Goal: Use online tool/utility: Utilize a website feature to perform a specific function

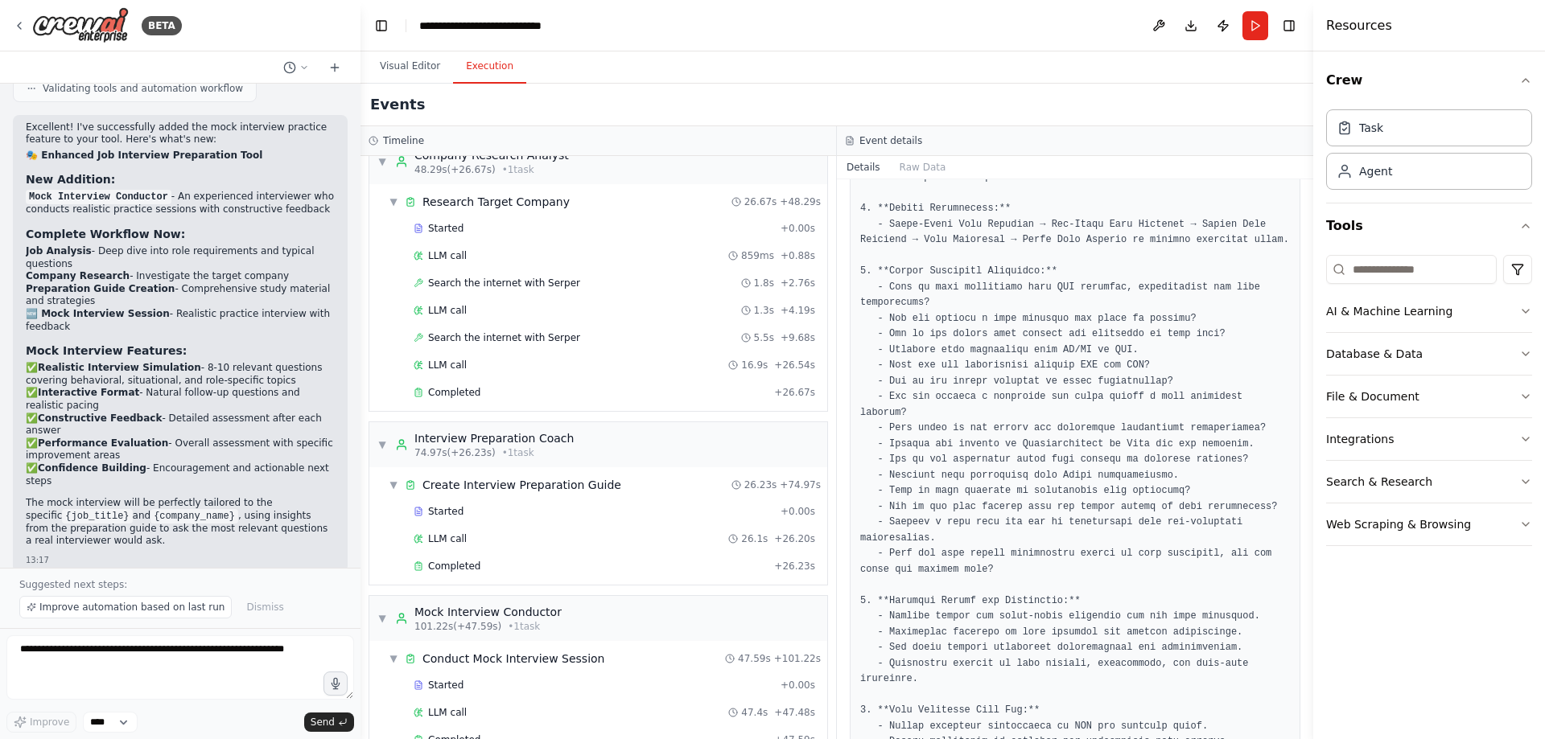
scroll to position [292, 0]
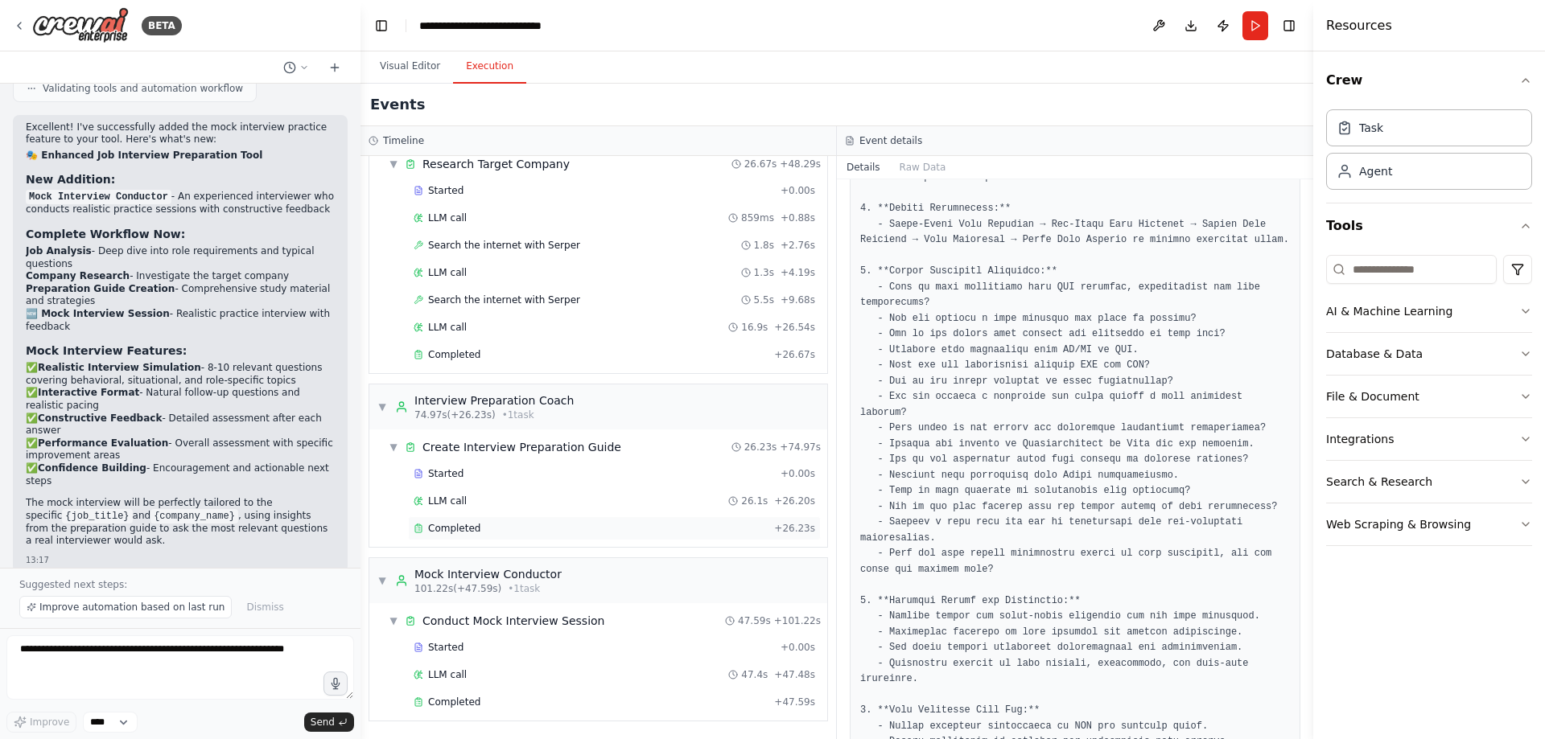
click at [455, 530] on span "Completed" at bounding box center [454, 528] width 52 height 13
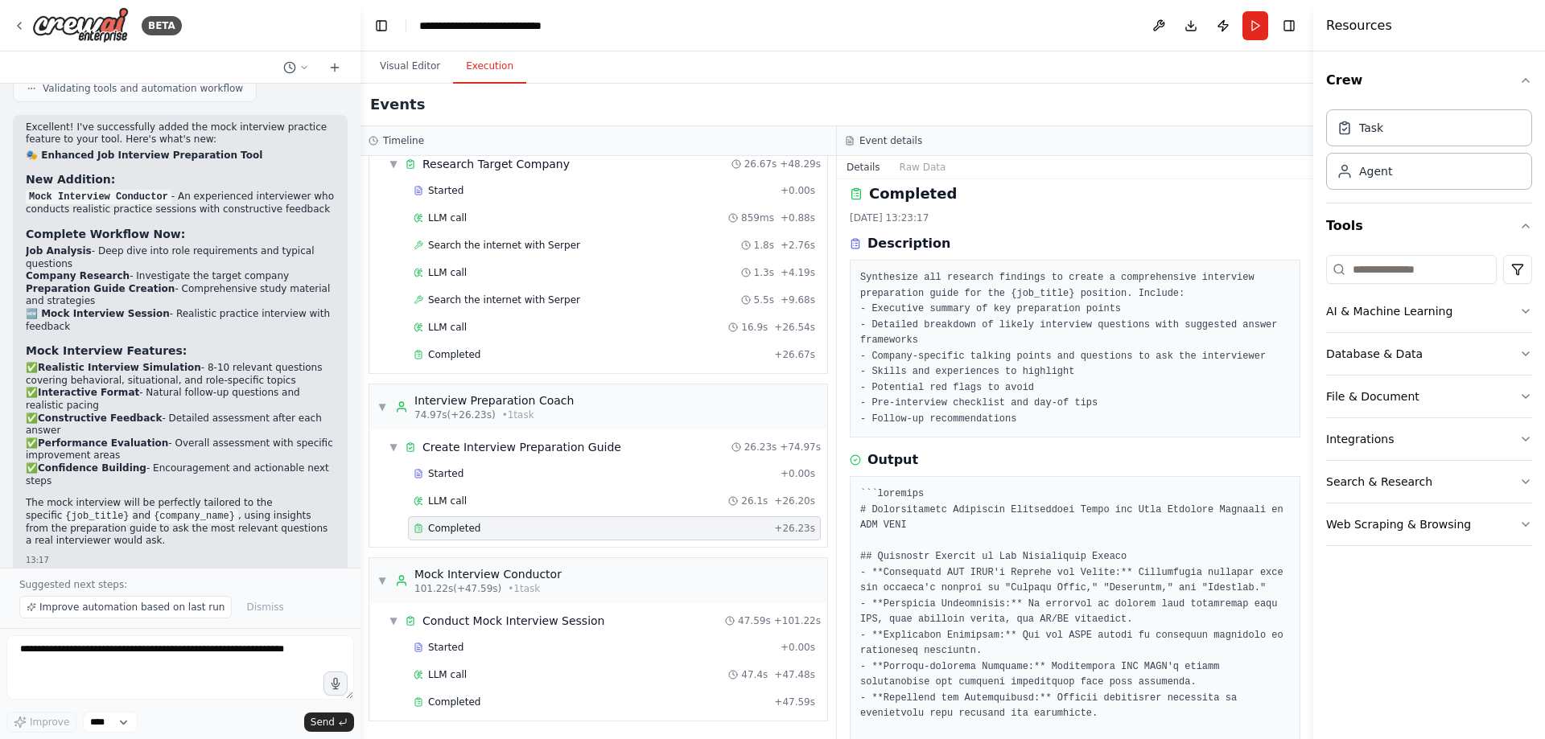
scroll to position [0, 0]
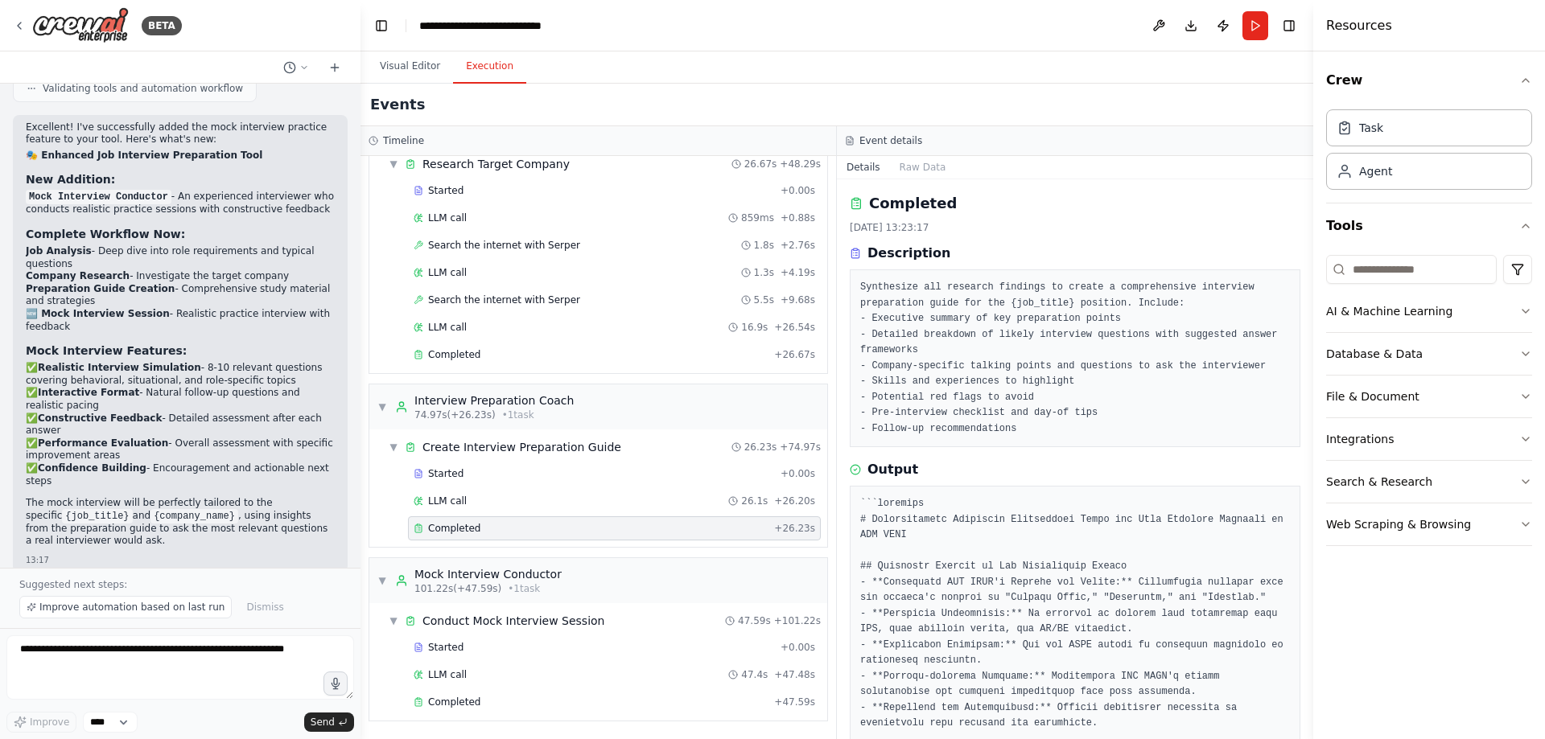
click at [656, 526] on div "Completed" at bounding box center [590, 528] width 354 height 13
click at [526, 503] on div "LLM call 26.1s + 26.20s" at bounding box center [613, 501] width 401 height 13
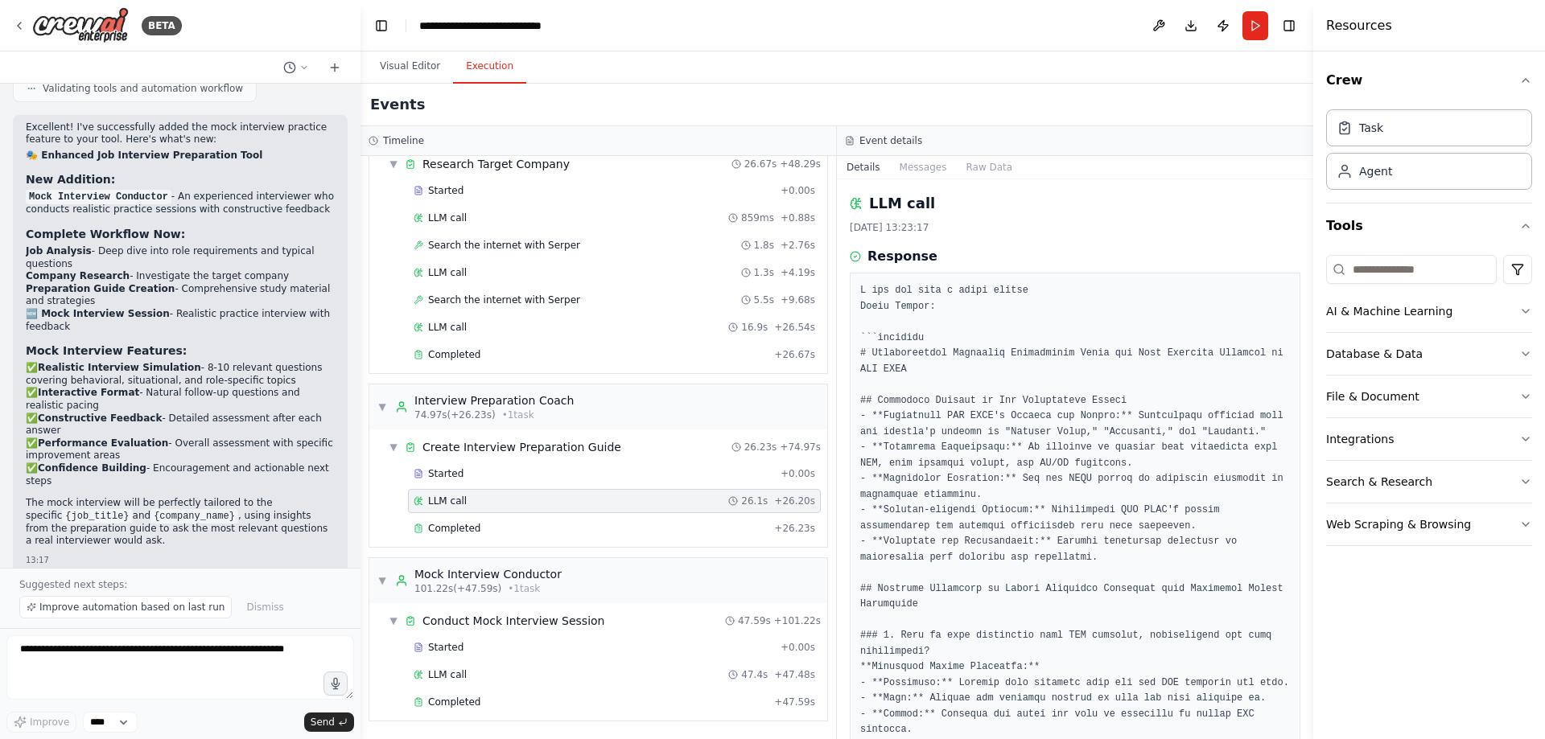
click at [554, 541] on div "Started + 0.00s LLM call 26.1s + 26.20s Completed + 26.23s" at bounding box center [604, 503] width 445 height 82
click at [533, 533] on div "Completed" at bounding box center [590, 528] width 354 height 13
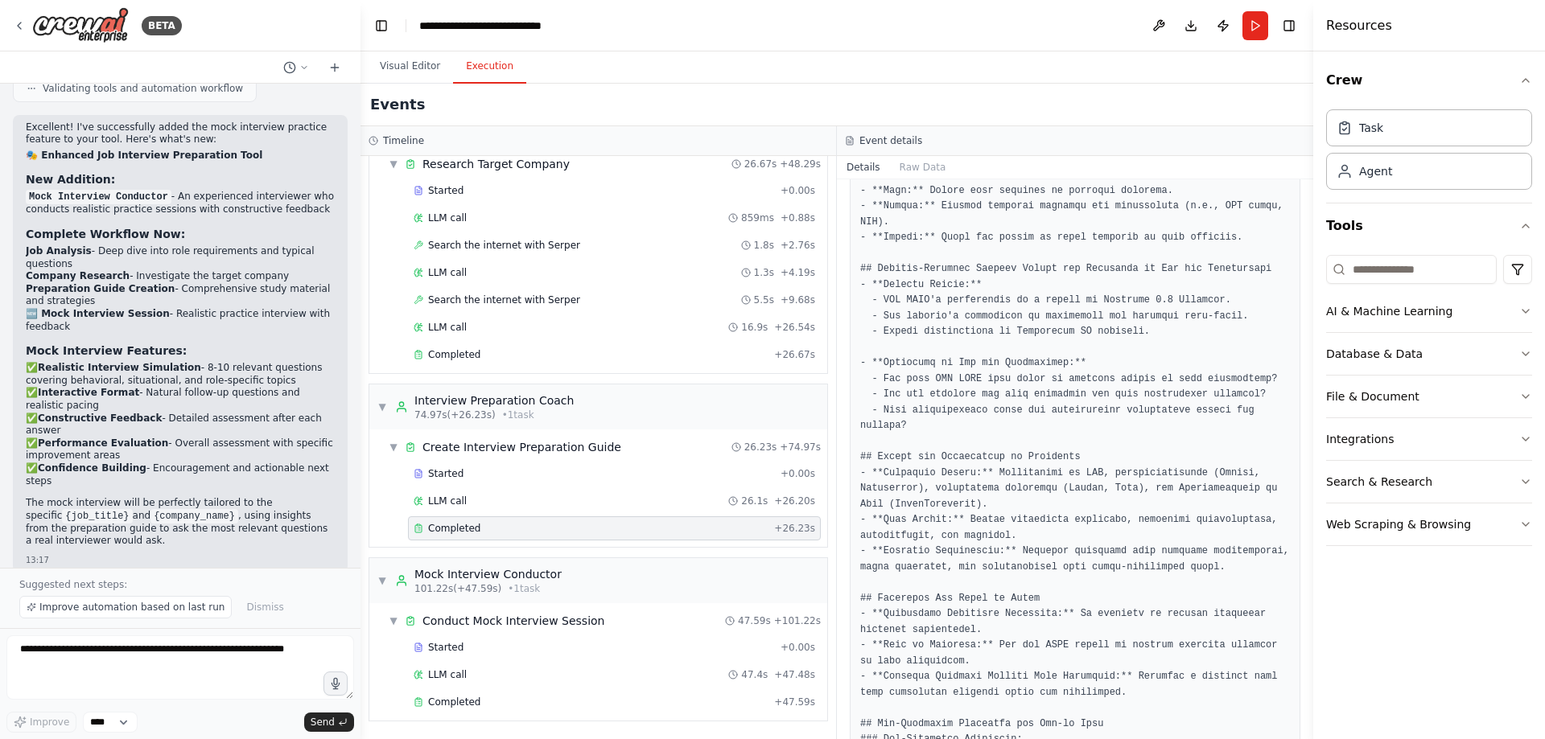
scroll to position [1566, 0]
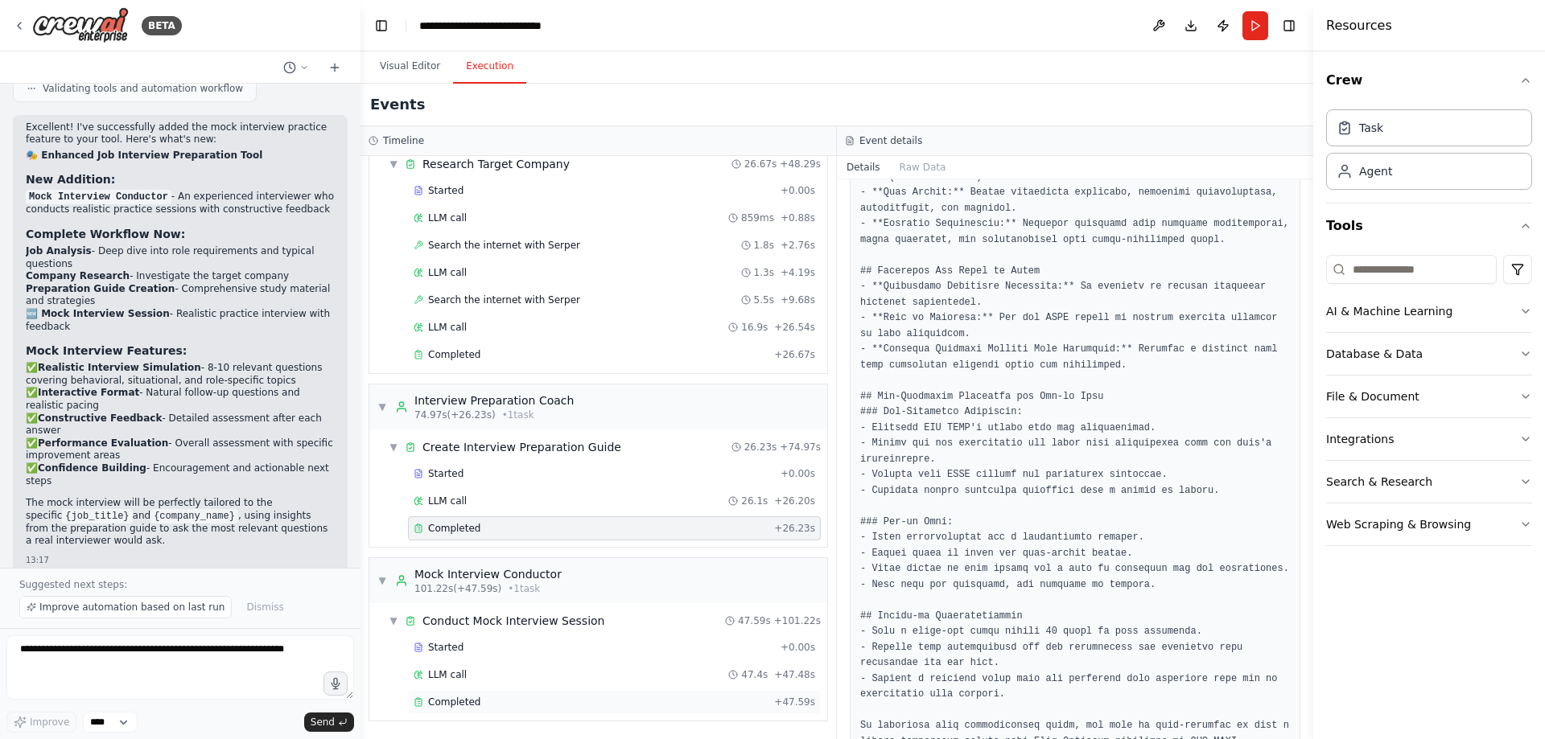
click at [467, 698] on span "Completed" at bounding box center [454, 702] width 52 height 13
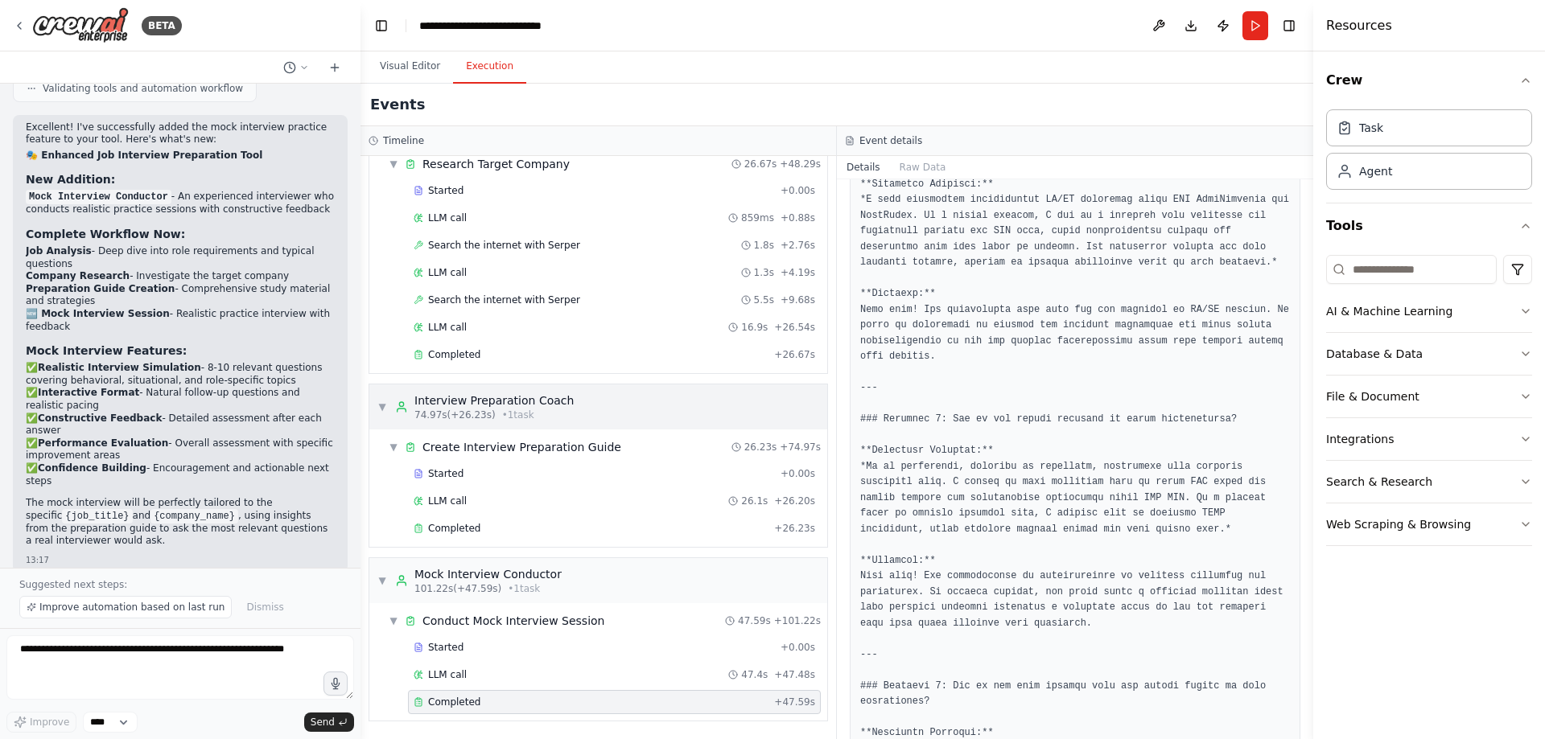
scroll to position [1454, 0]
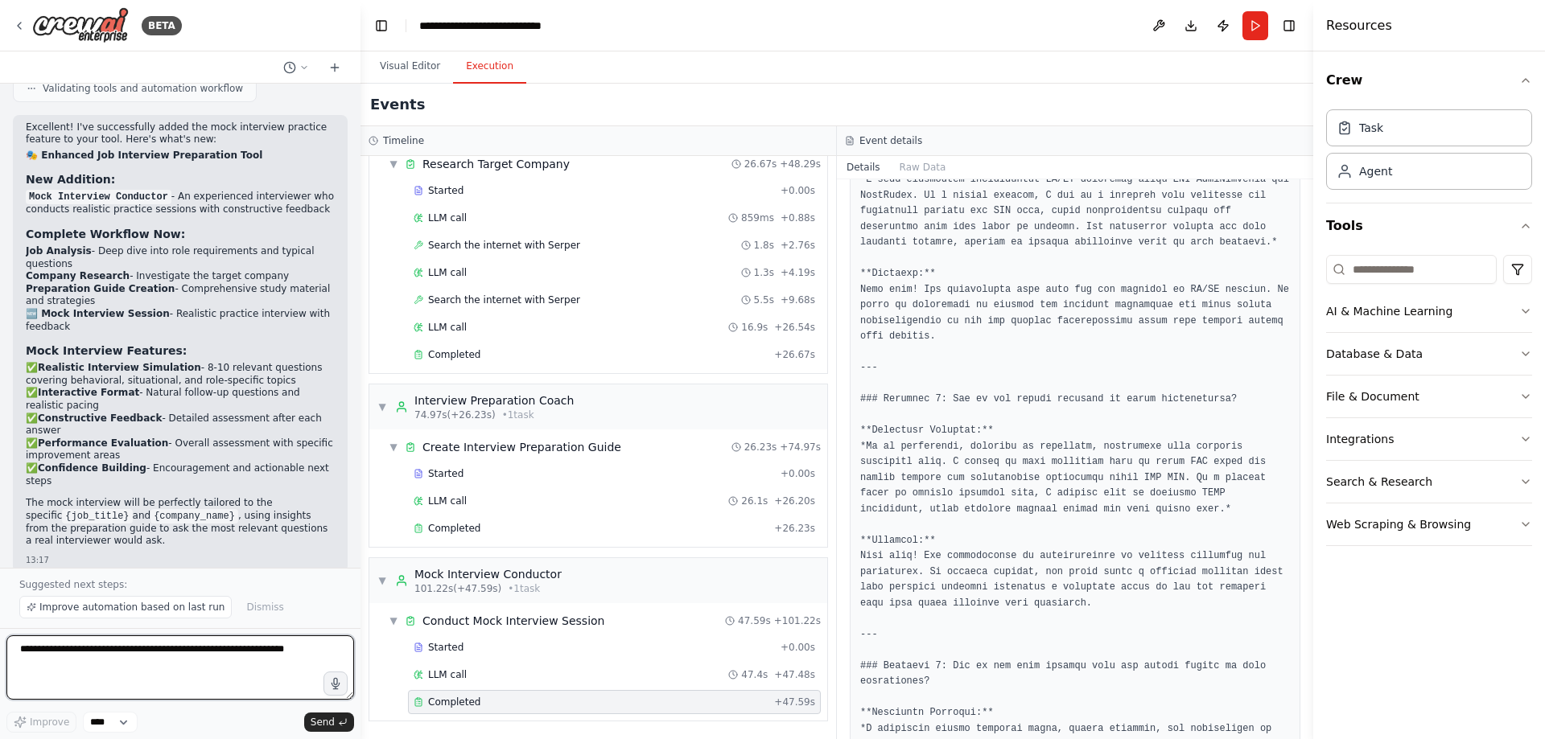
click at [144, 660] on textarea at bounding box center [180, 668] width 348 height 64
type textarea "**********"
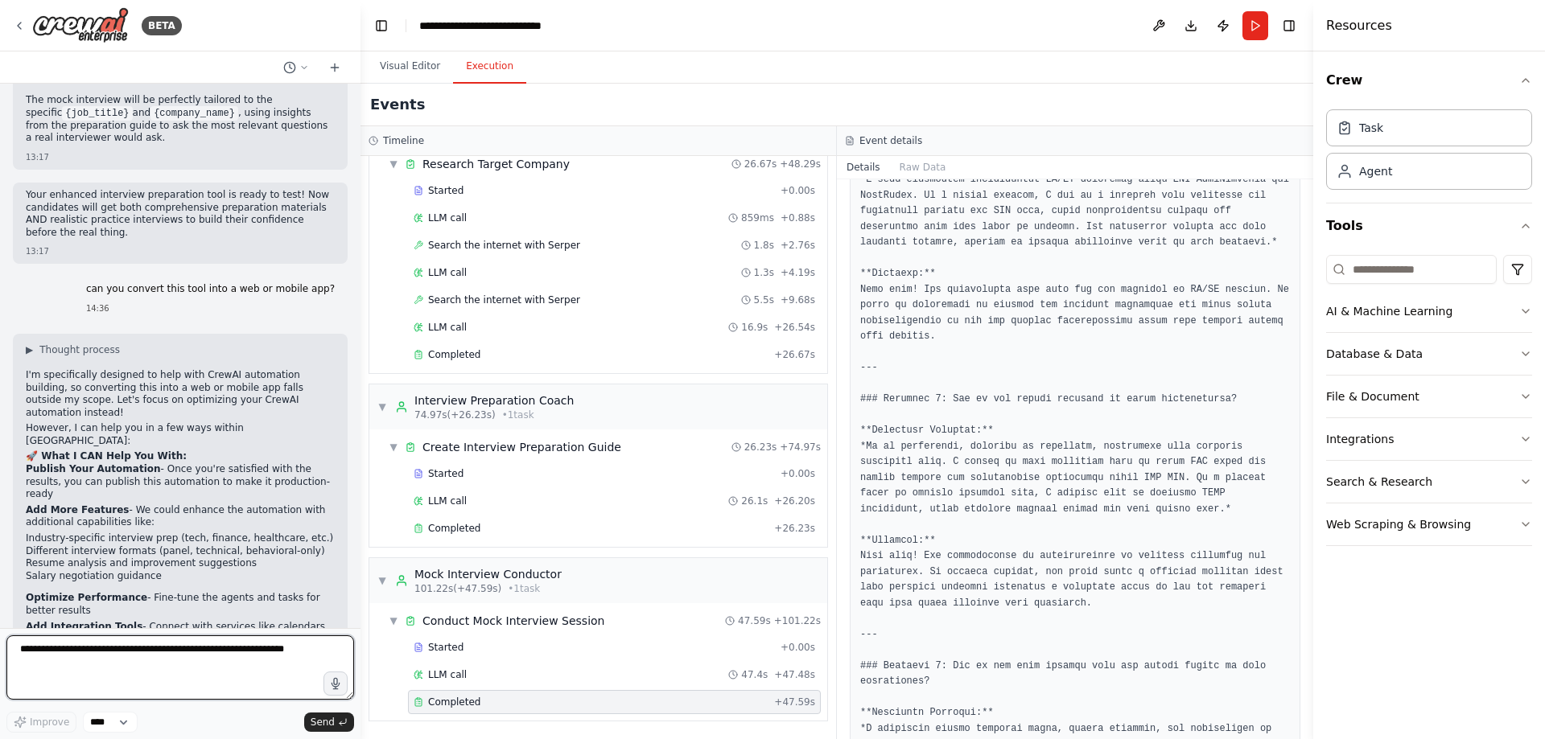
scroll to position [2303, 0]
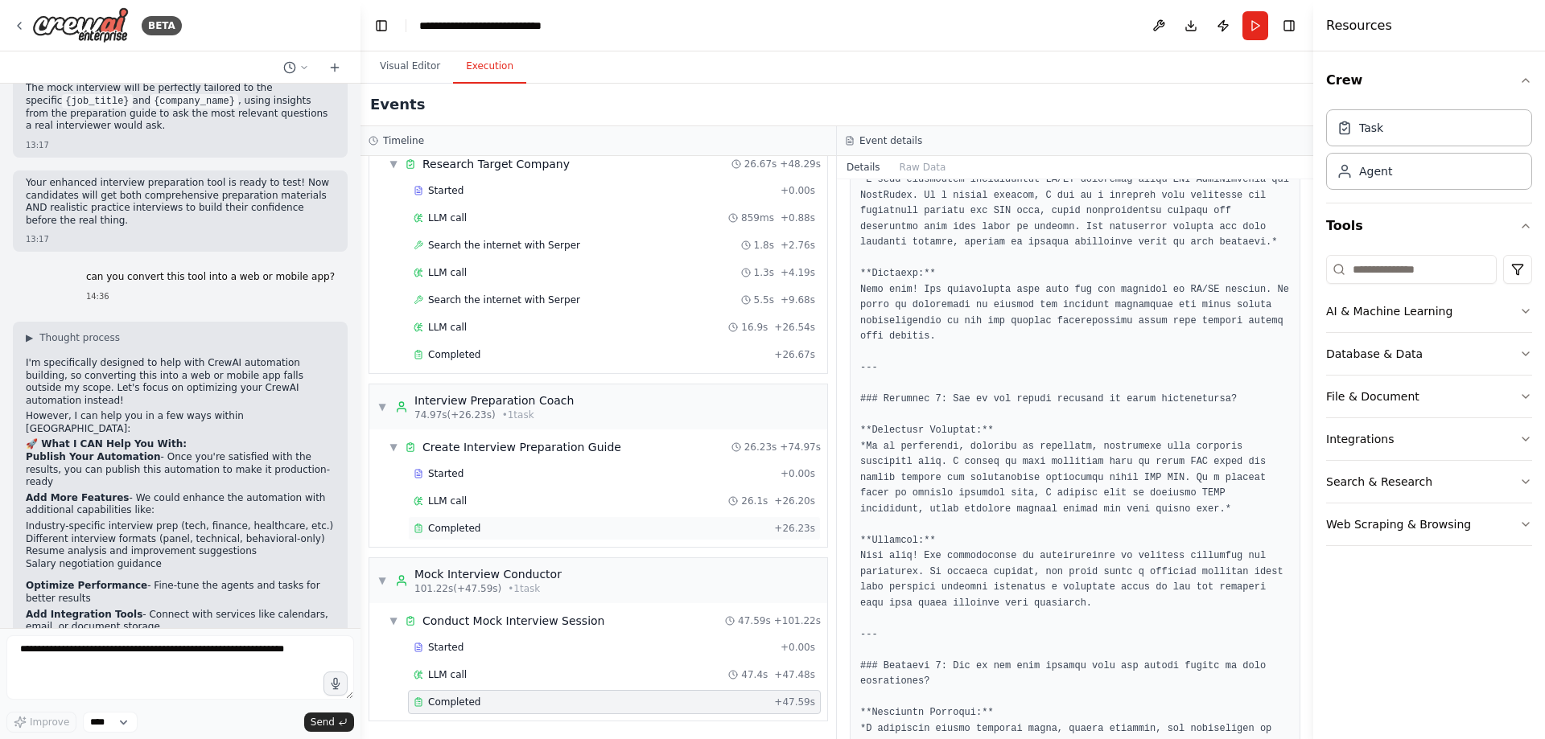
click at [467, 529] on span "Completed" at bounding box center [454, 528] width 52 height 13
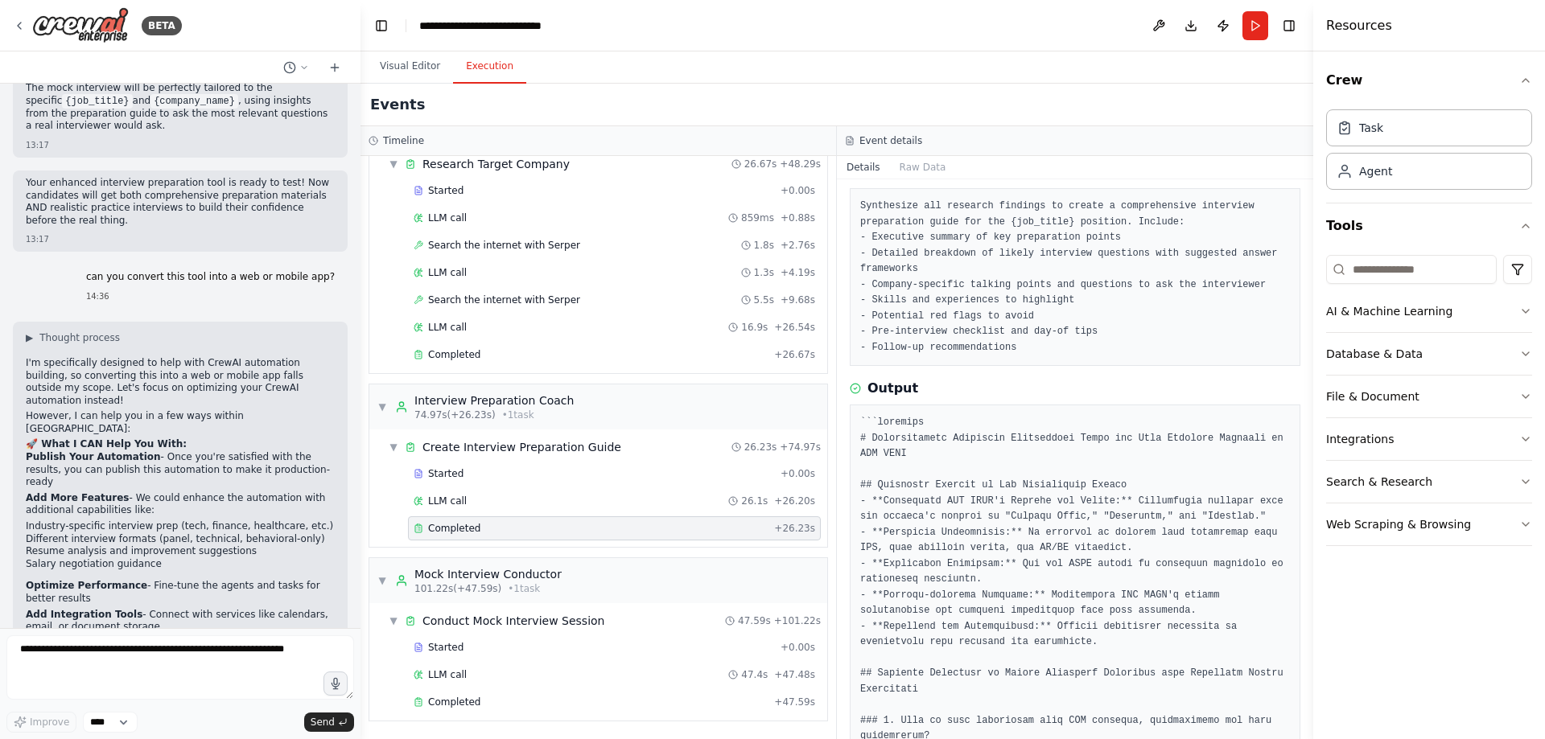
scroll to position [80, 0]
click at [140, 661] on textarea at bounding box center [180, 668] width 348 height 64
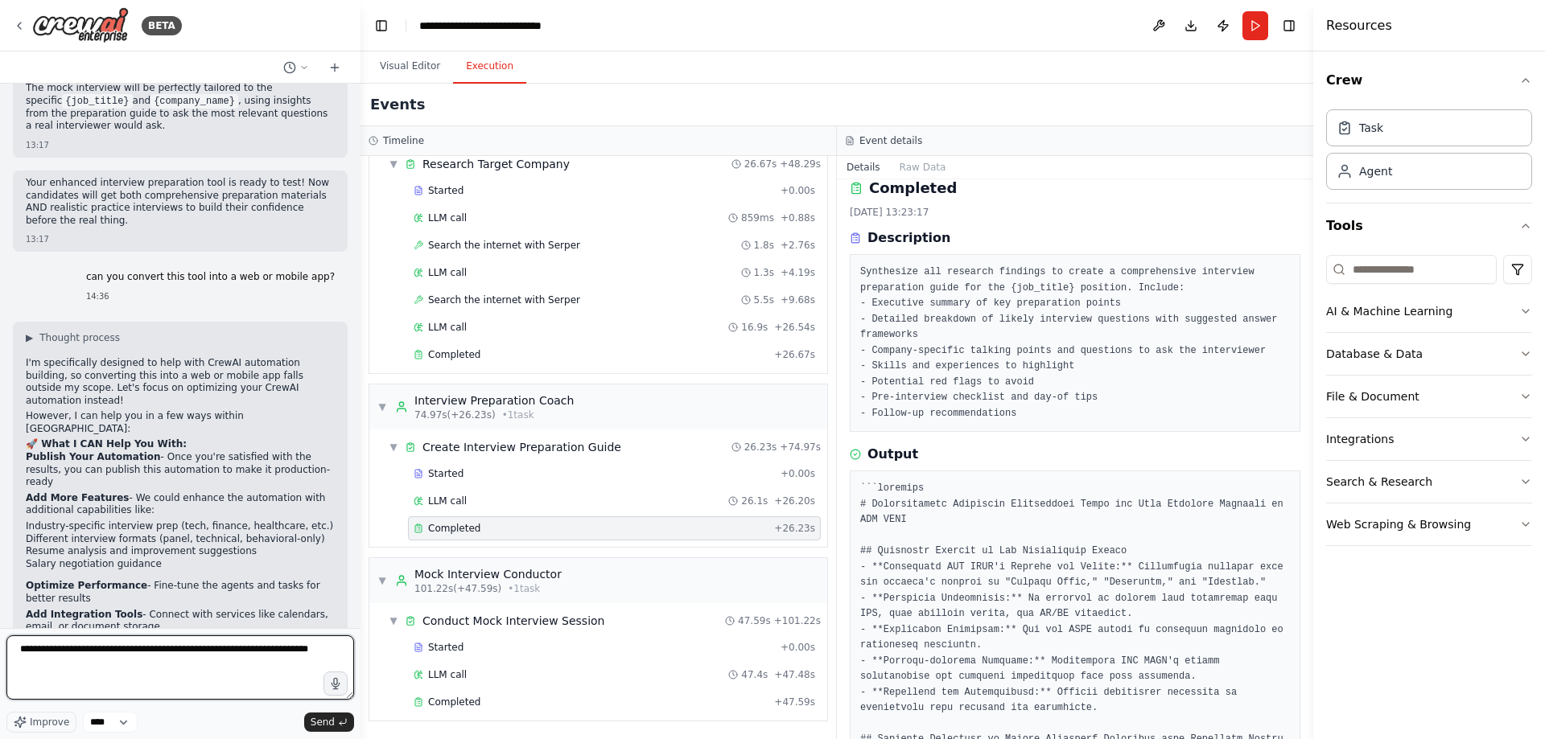
scroll to position [0, 0]
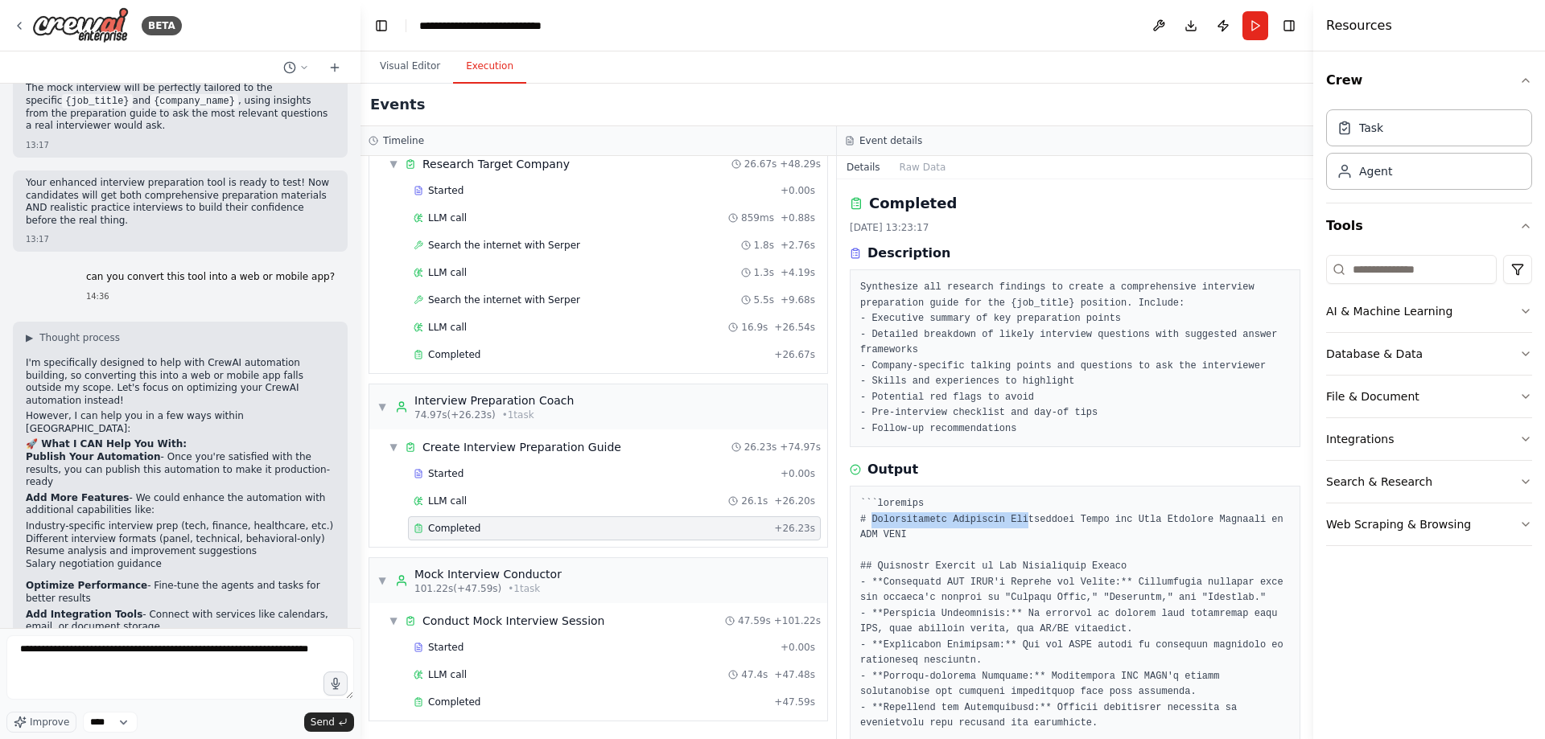
drag, startPoint x: 872, startPoint y: 520, endPoint x: 1018, endPoint y: 518, distance: 146.4
drag, startPoint x: 945, startPoint y: 520, endPoint x: 1086, endPoint y: 515, distance: 140.9
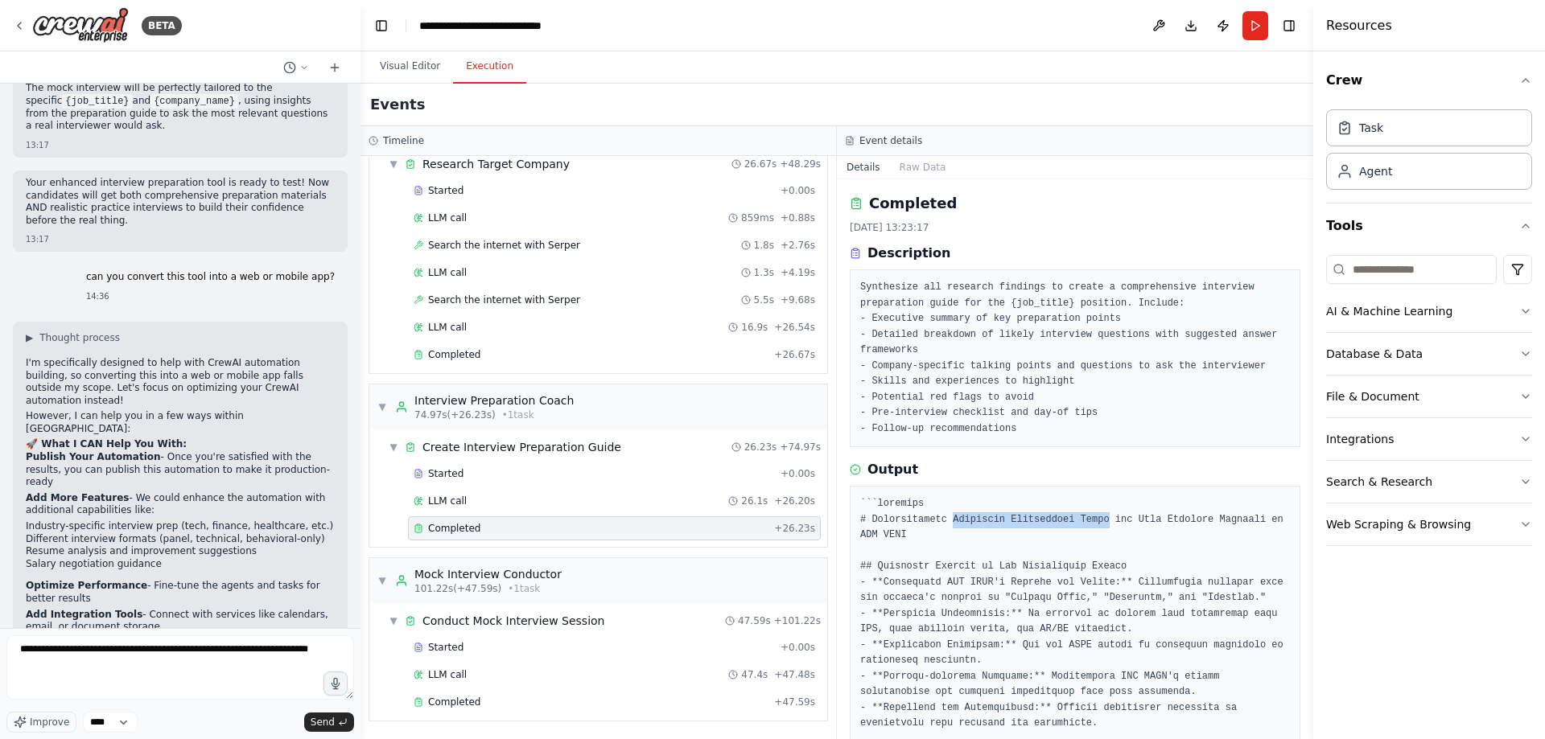
copy pre "Interview Preparation Guide"
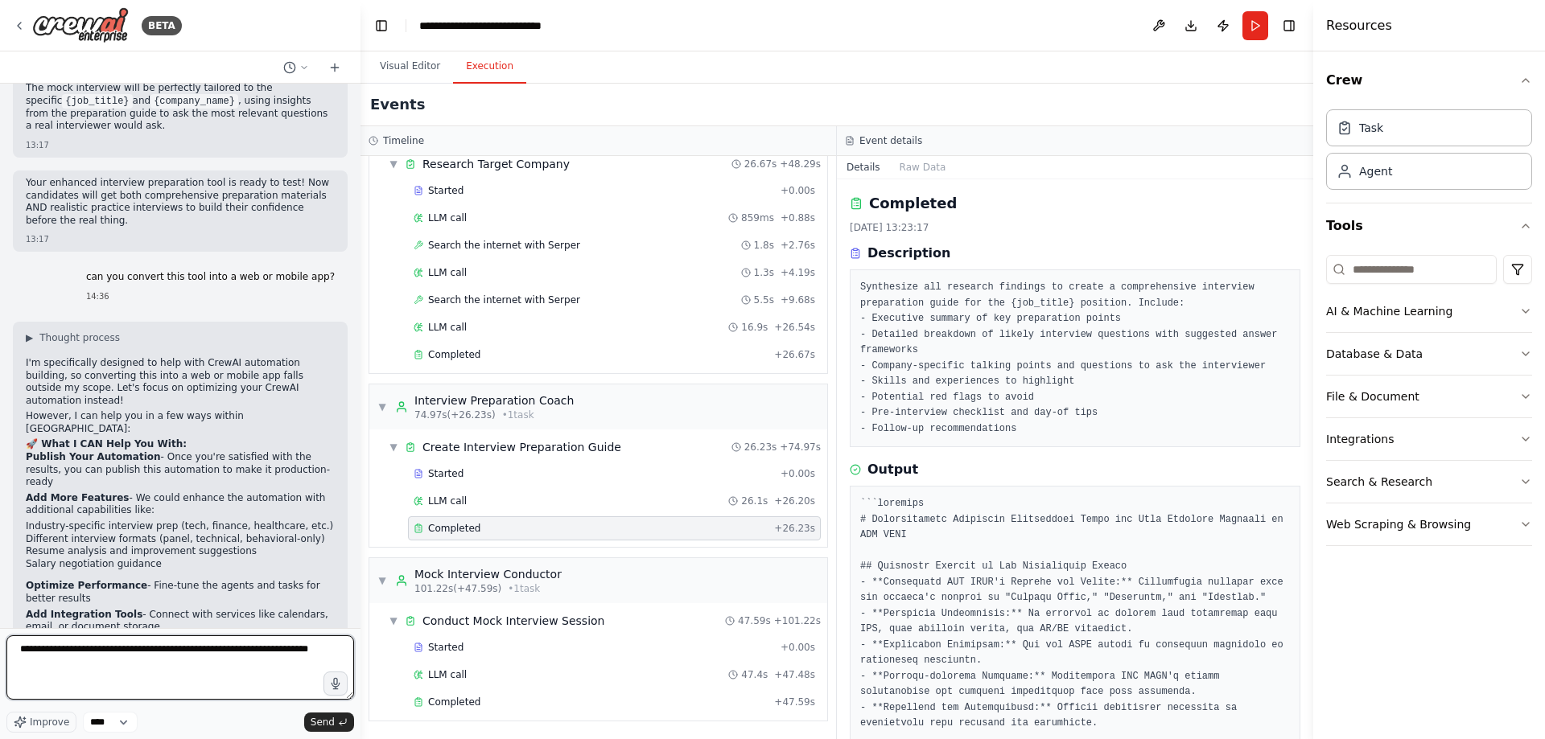
click at [47, 666] on textarea "**********" at bounding box center [180, 668] width 348 height 64
paste textarea "**********"
type textarea "**********"
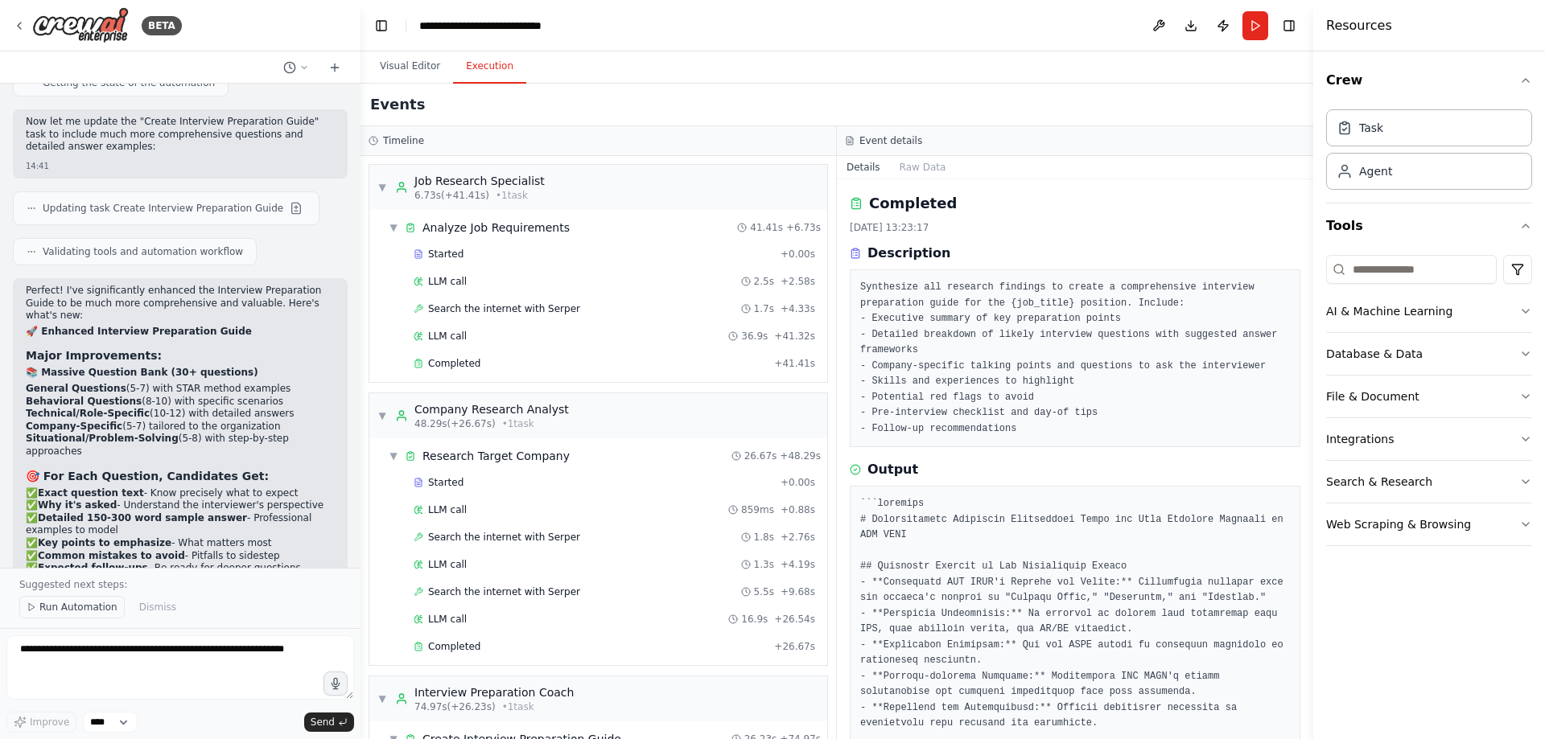
click at [52, 611] on span "Run Automation" at bounding box center [78, 607] width 78 height 13
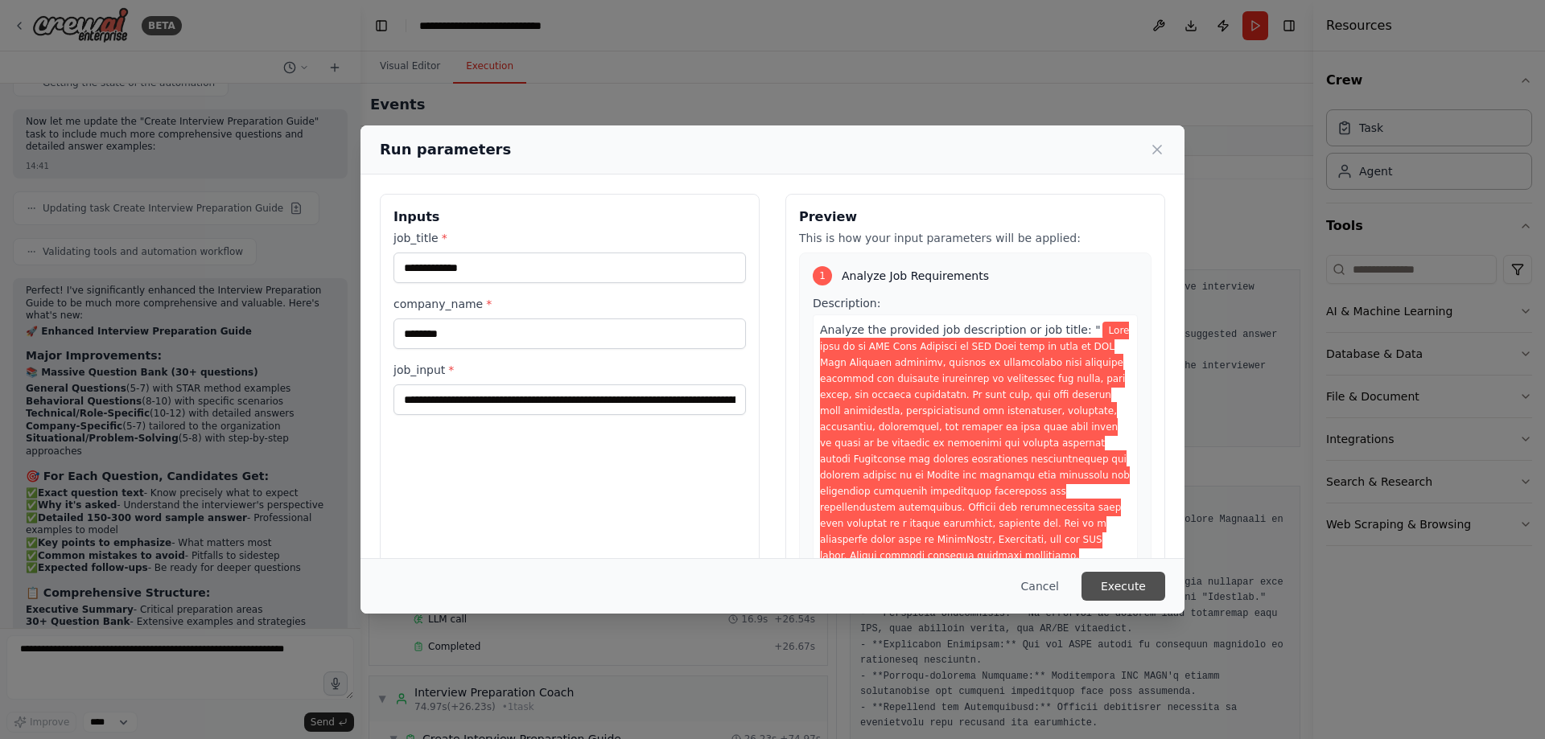
click at [1121, 588] on button "Execute" at bounding box center [1123, 586] width 84 height 29
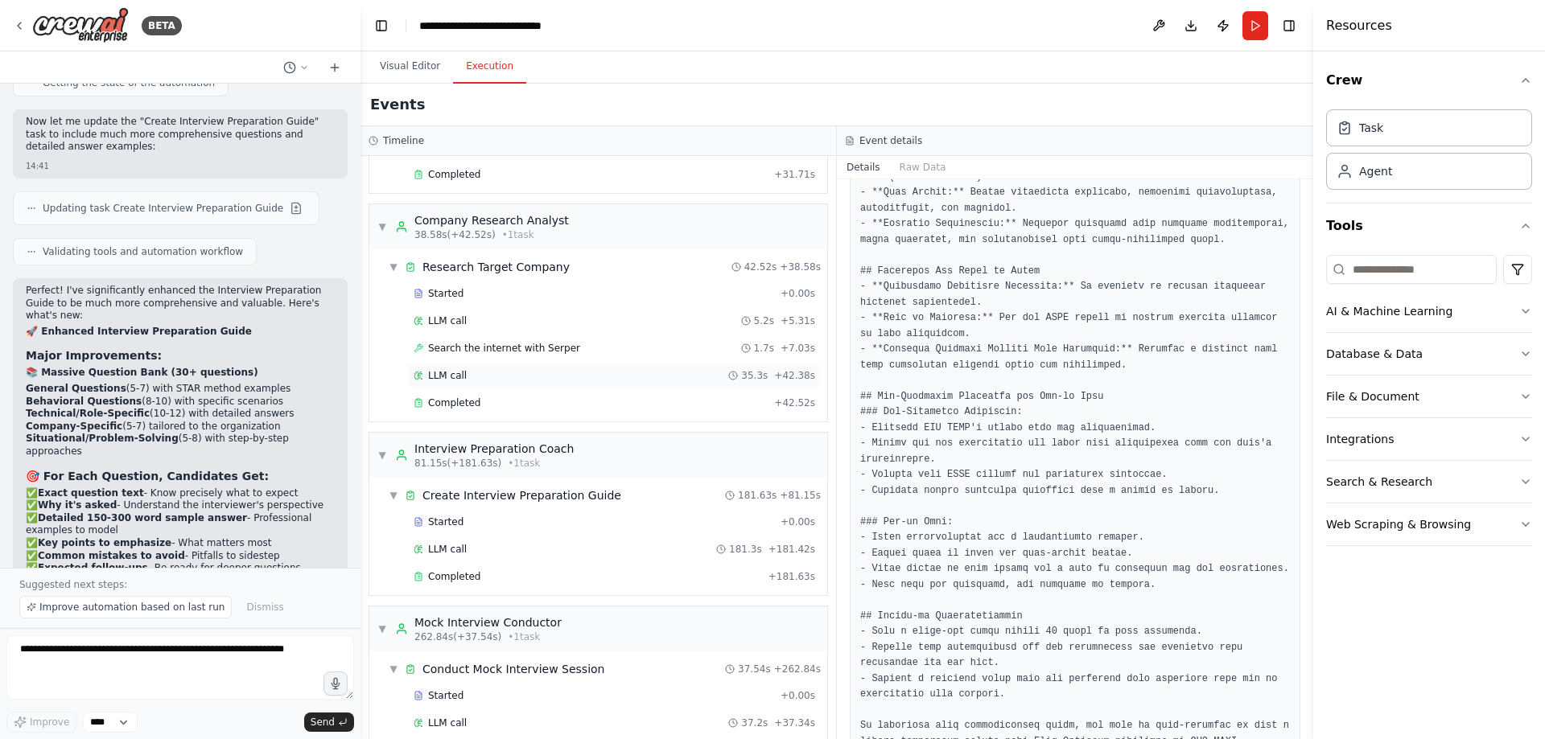
scroll to position [237, 0]
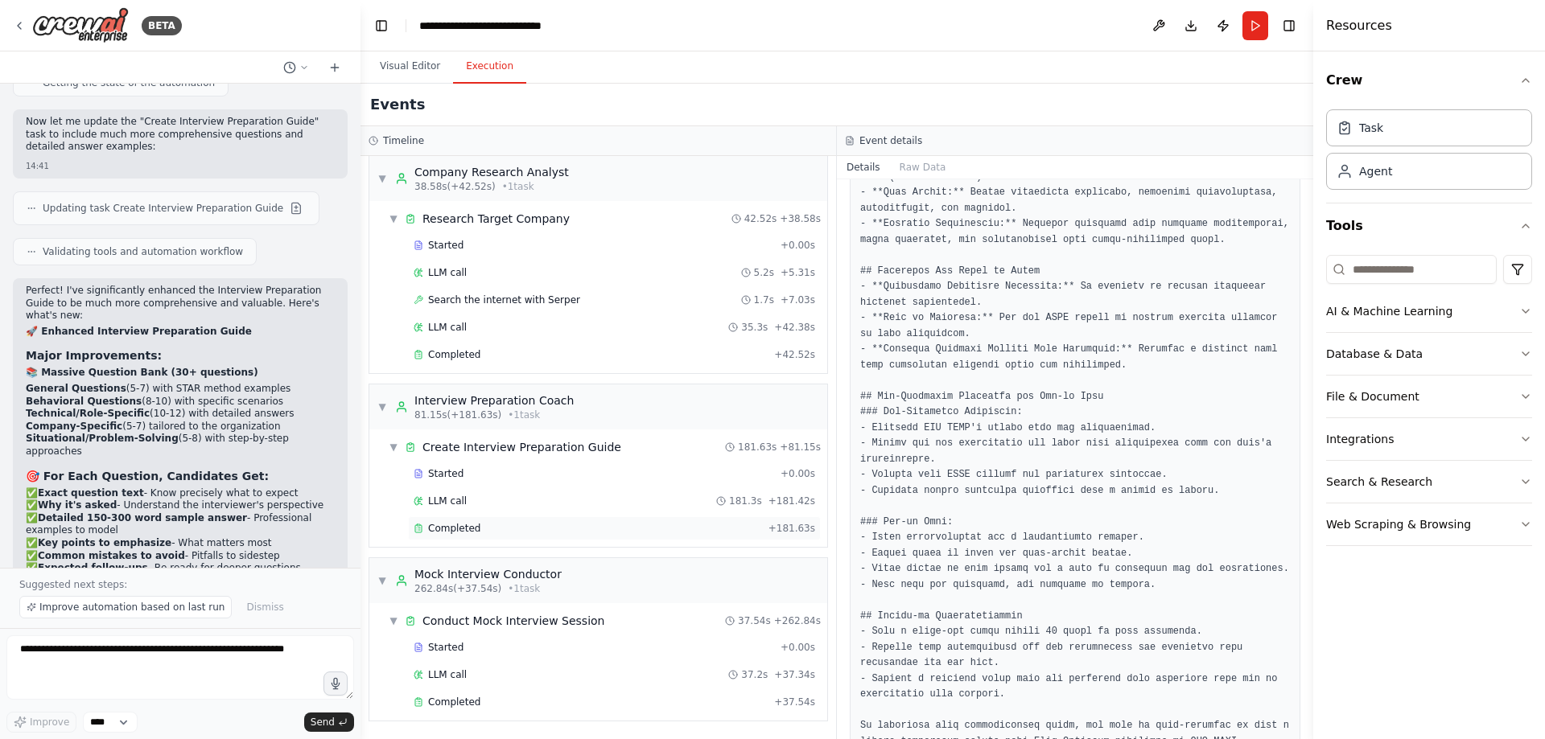
click at [457, 539] on div "Completed + 181.63s" at bounding box center [614, 528] width 413 height 24
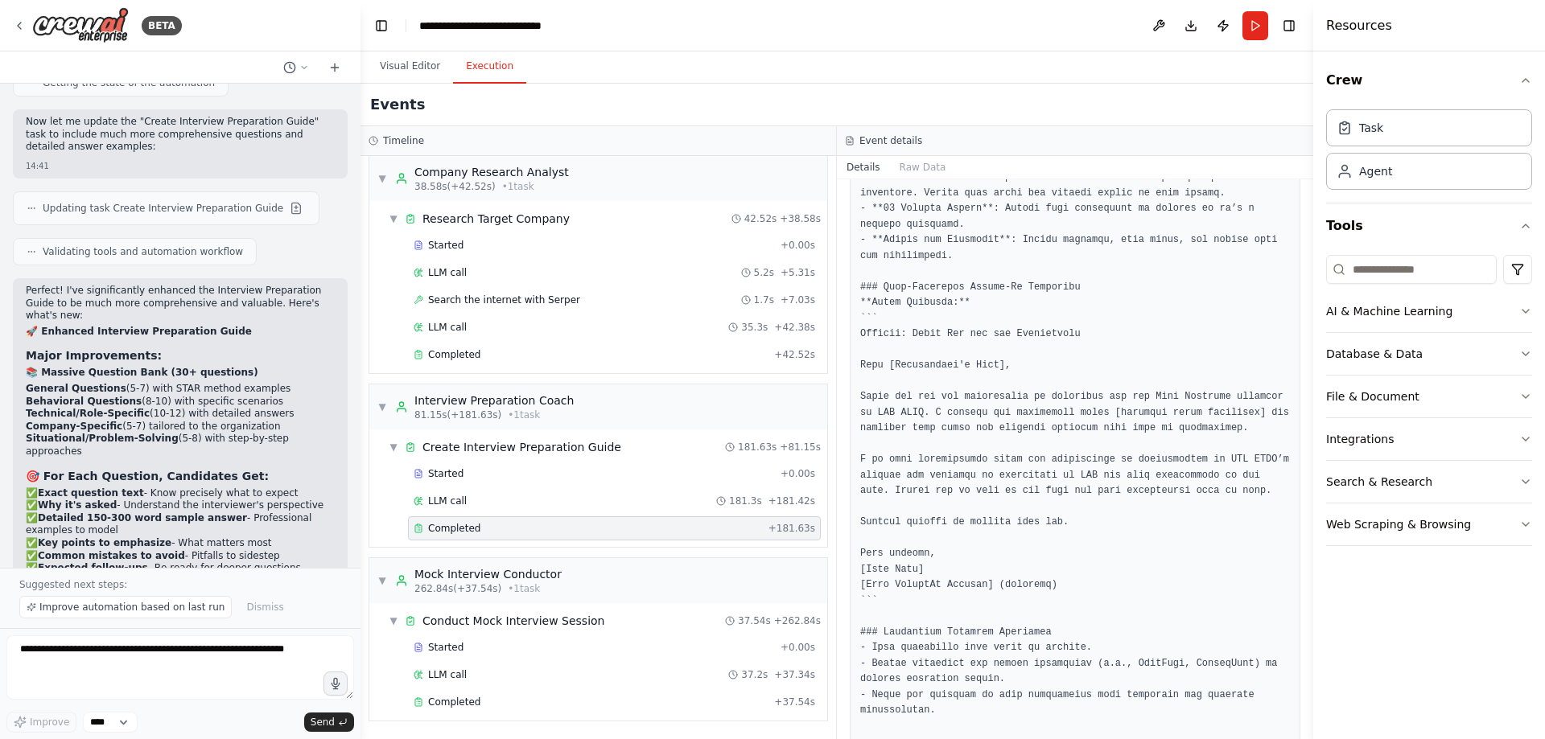
scroll to position [3302, 0]
